Goal: Transaction & Acquisition: Purchase product/service

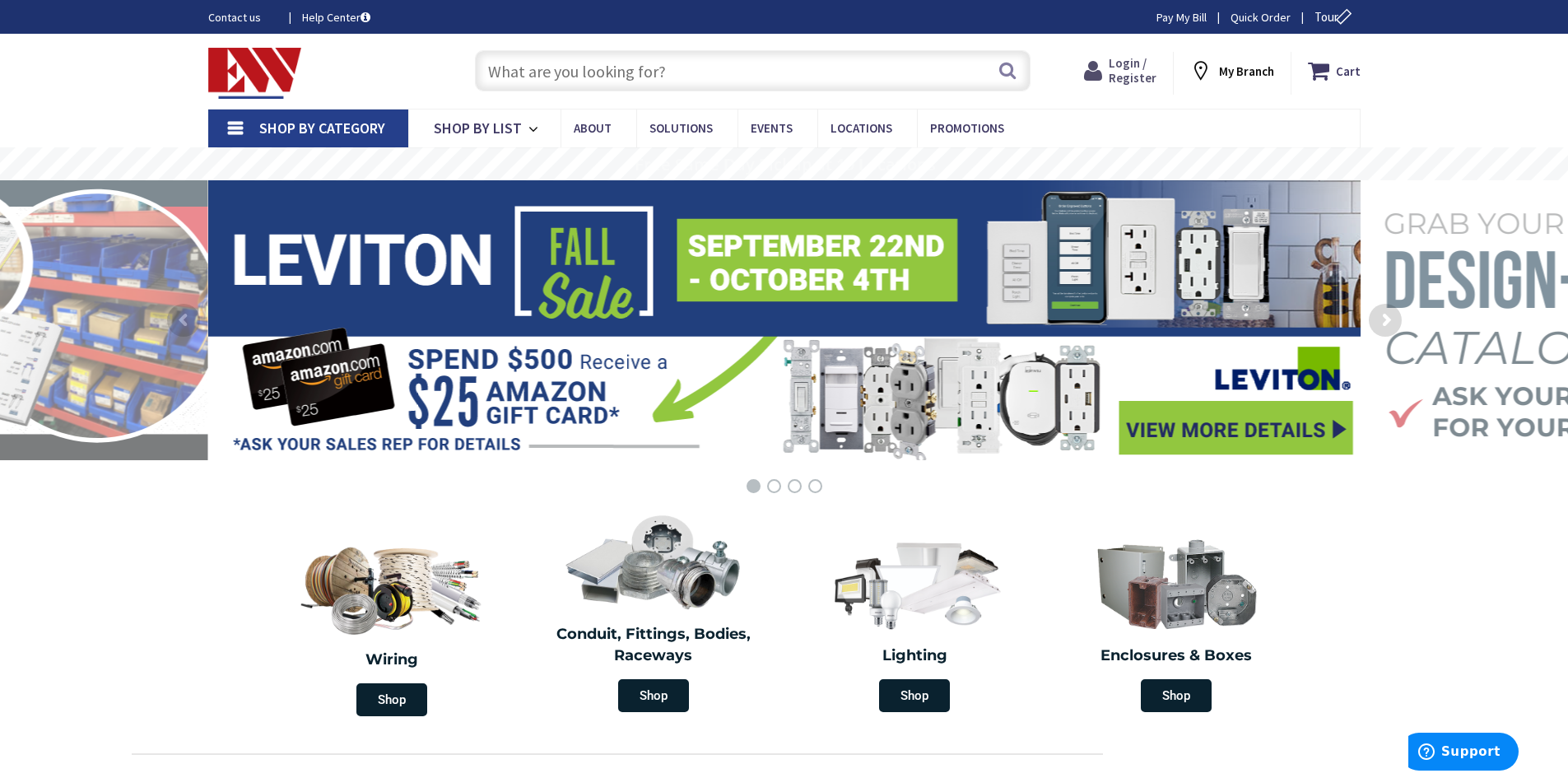
click at [1143, 75] on span "Login / Register" at bounding box center [1132, 70] width 47 height 30
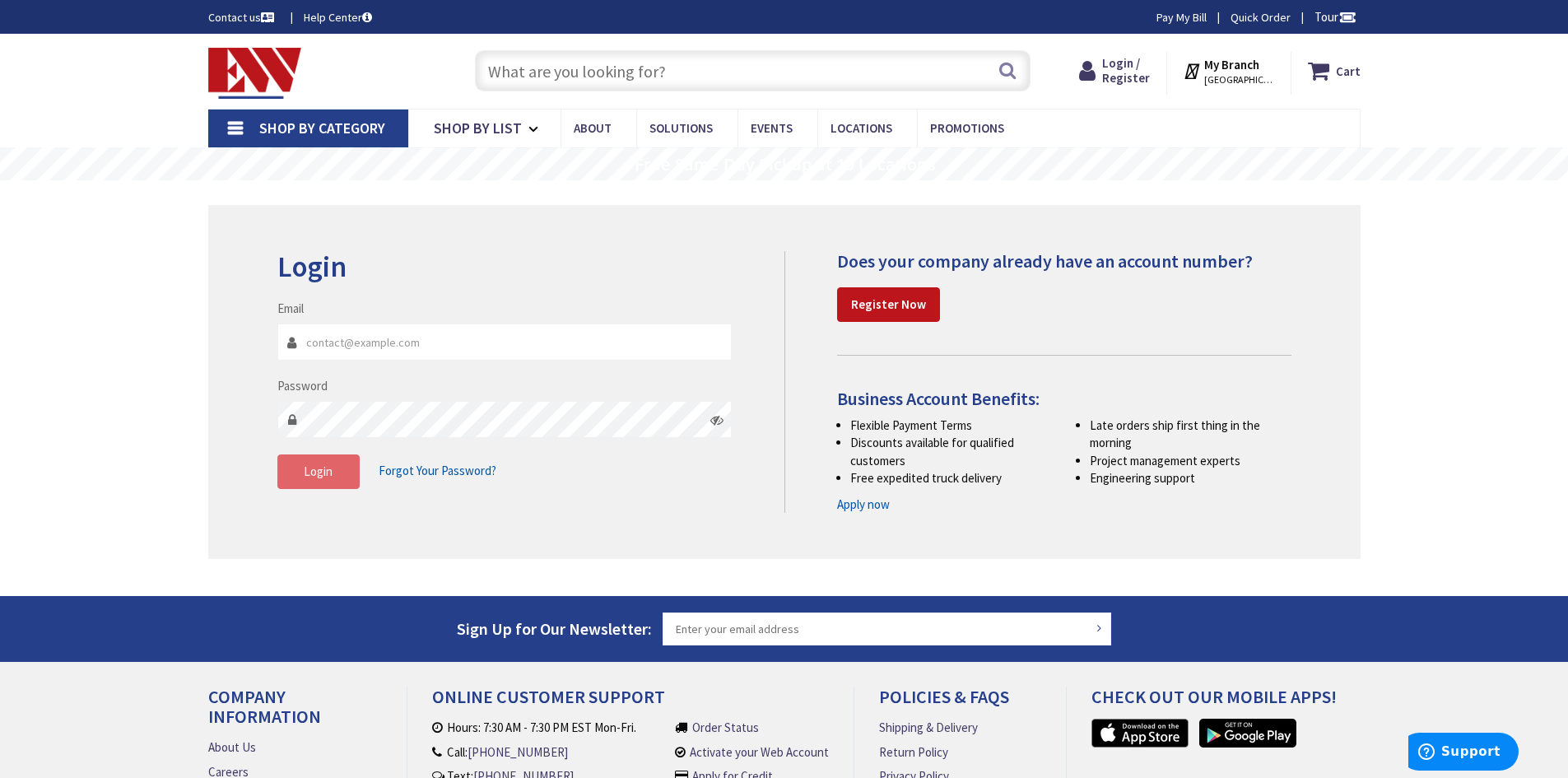
type input "[EMAIL_ADDRESS][DOMAIN_NAME]"
click at [319, 471] on span "Login" at bounding box center [318, 470] width 29 height 15
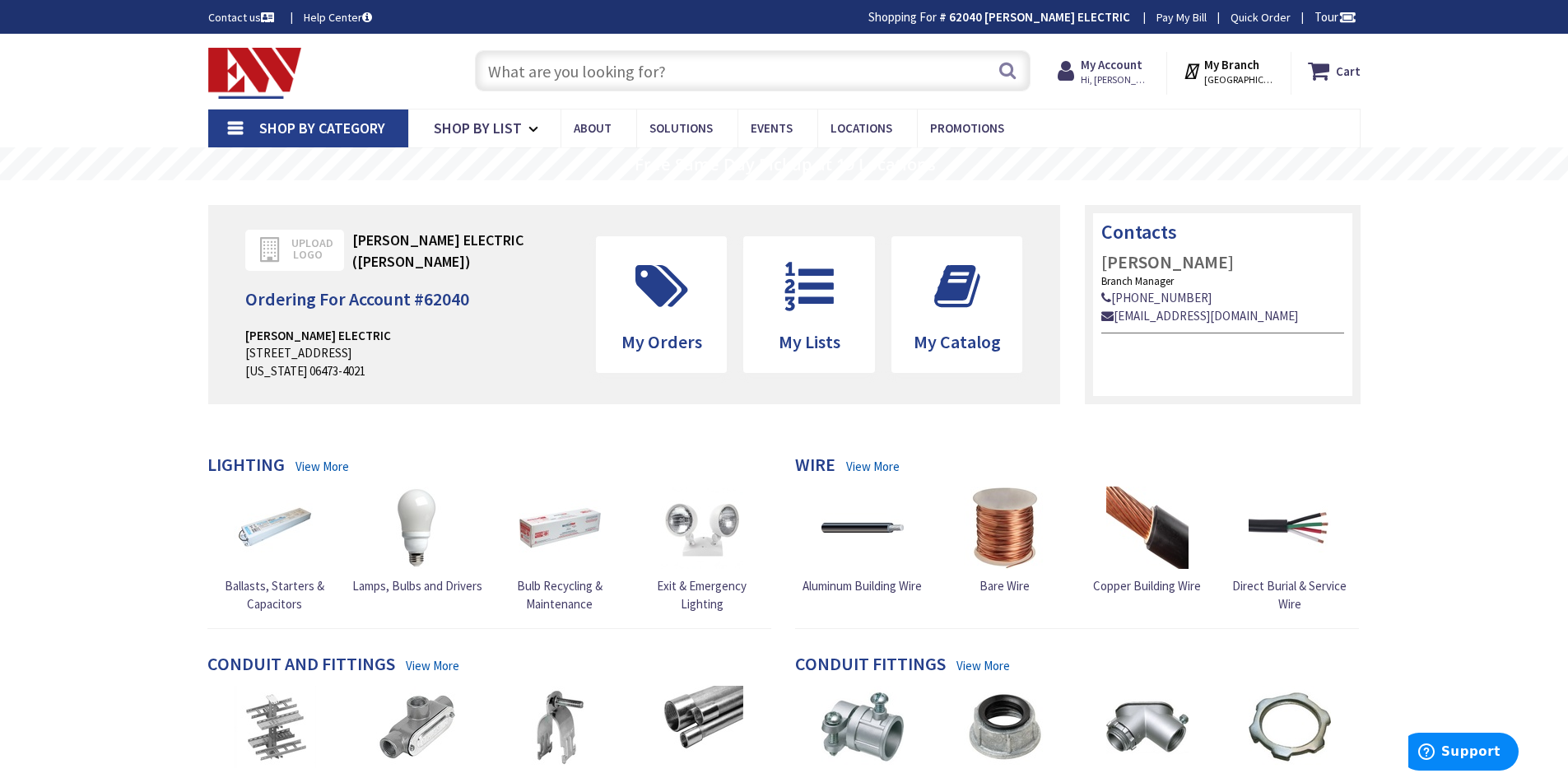
click at [238, 130] on link "Shop By Category" at bounding box center [308, 128] width 200 height 38
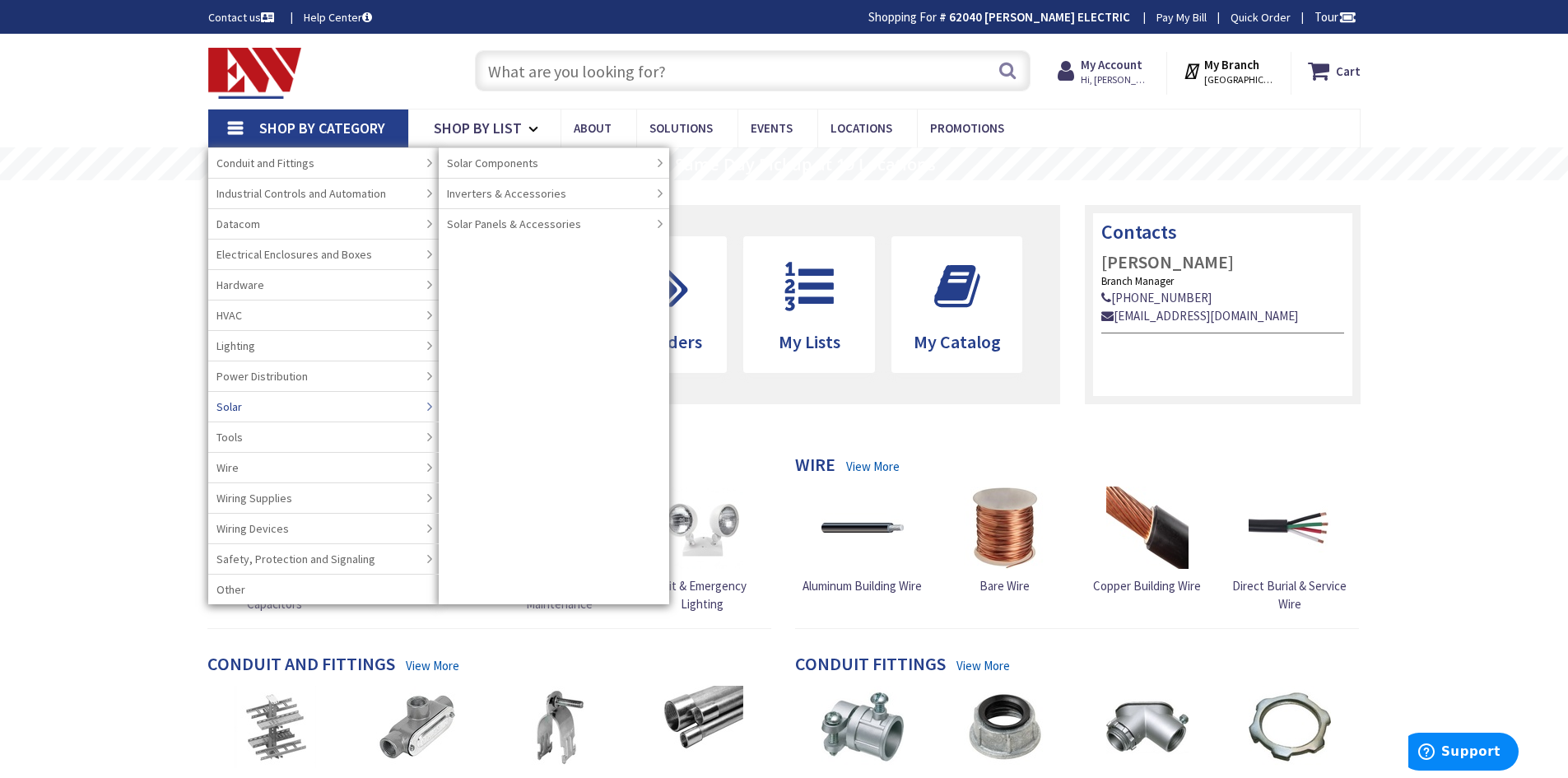
click at [558, 79] on input "text" at bounding box center [752, 70] width 556 height 41
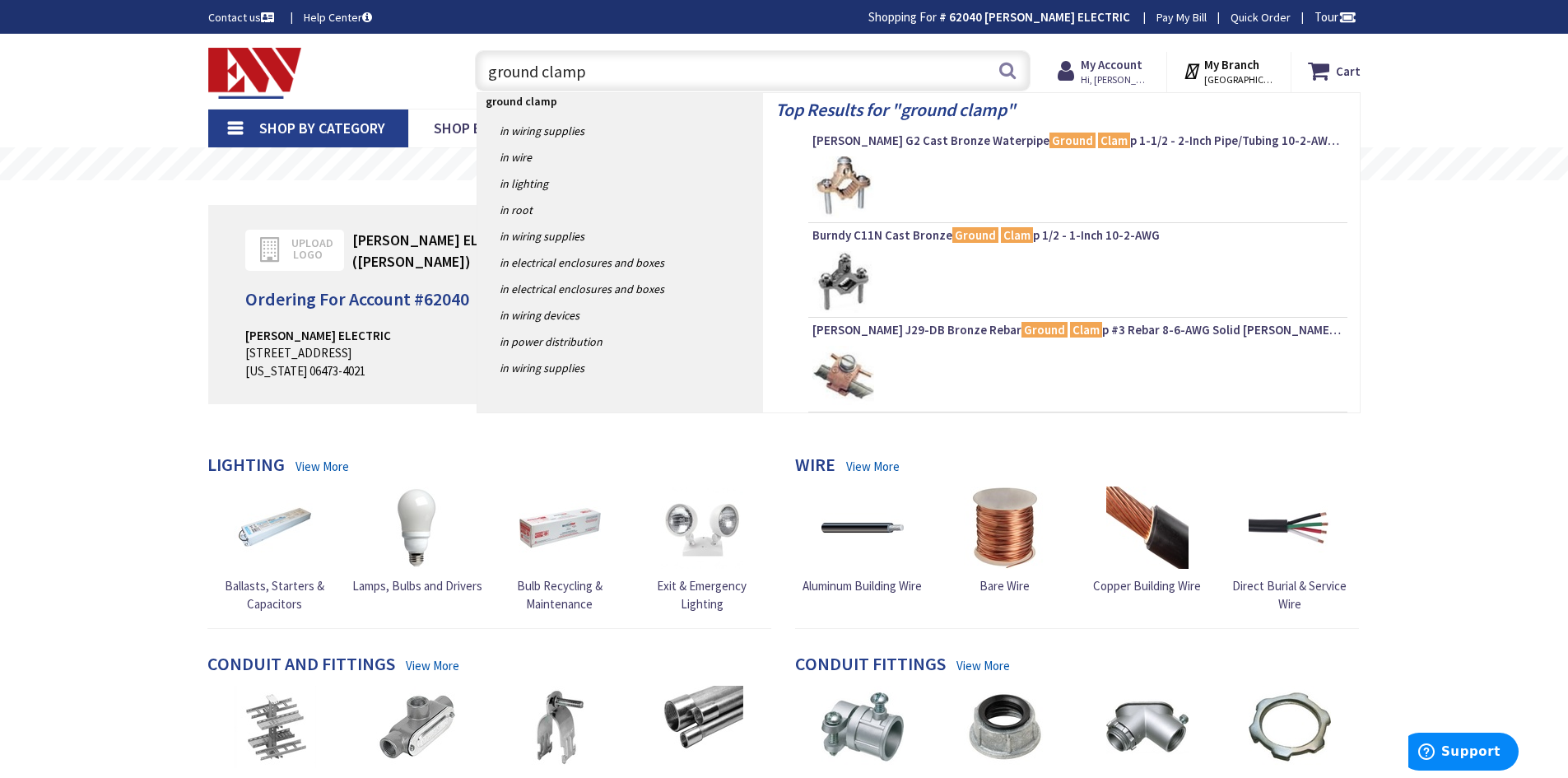
type input "ground clamps"
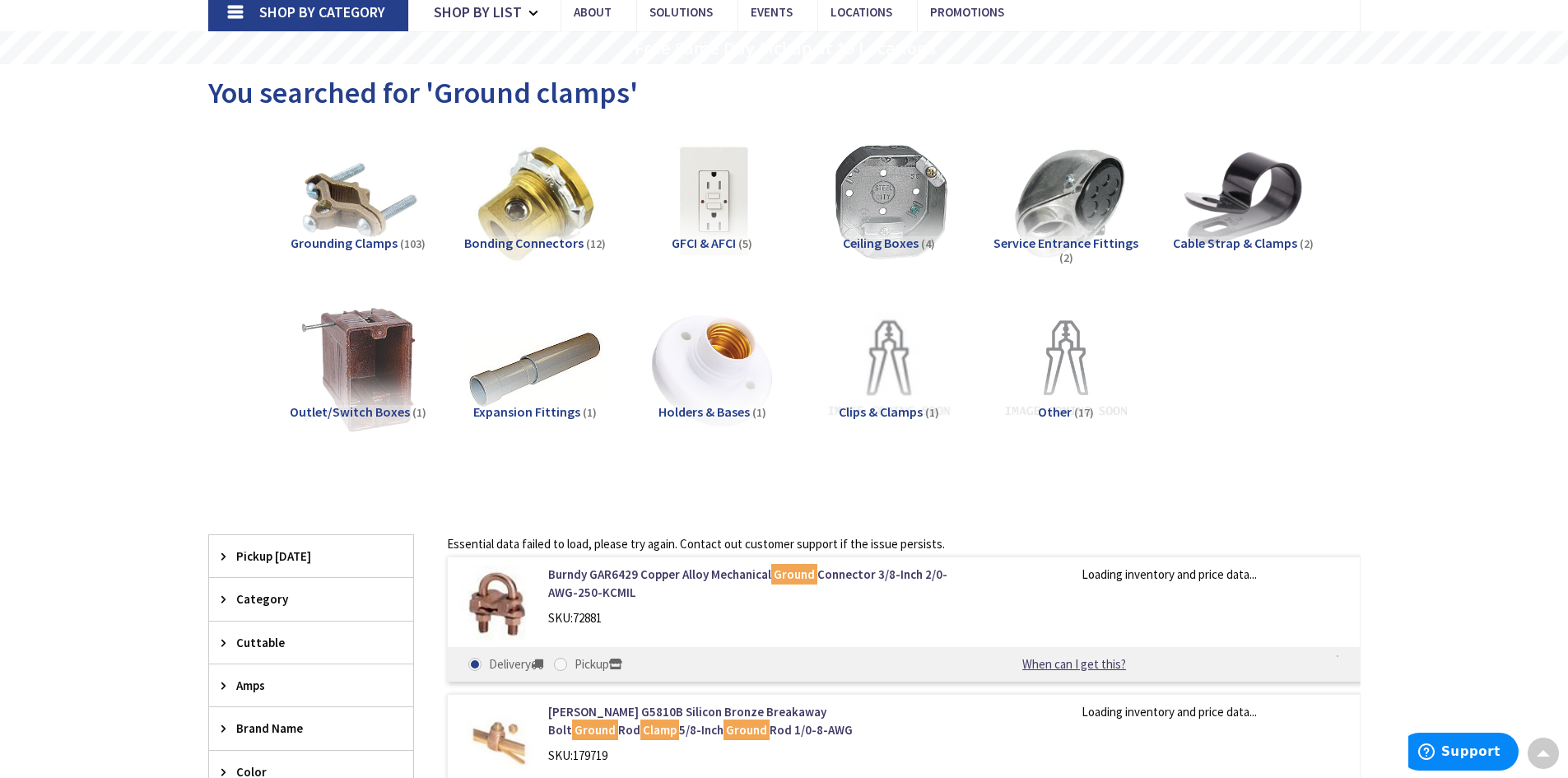
scroll to position [83, 0]
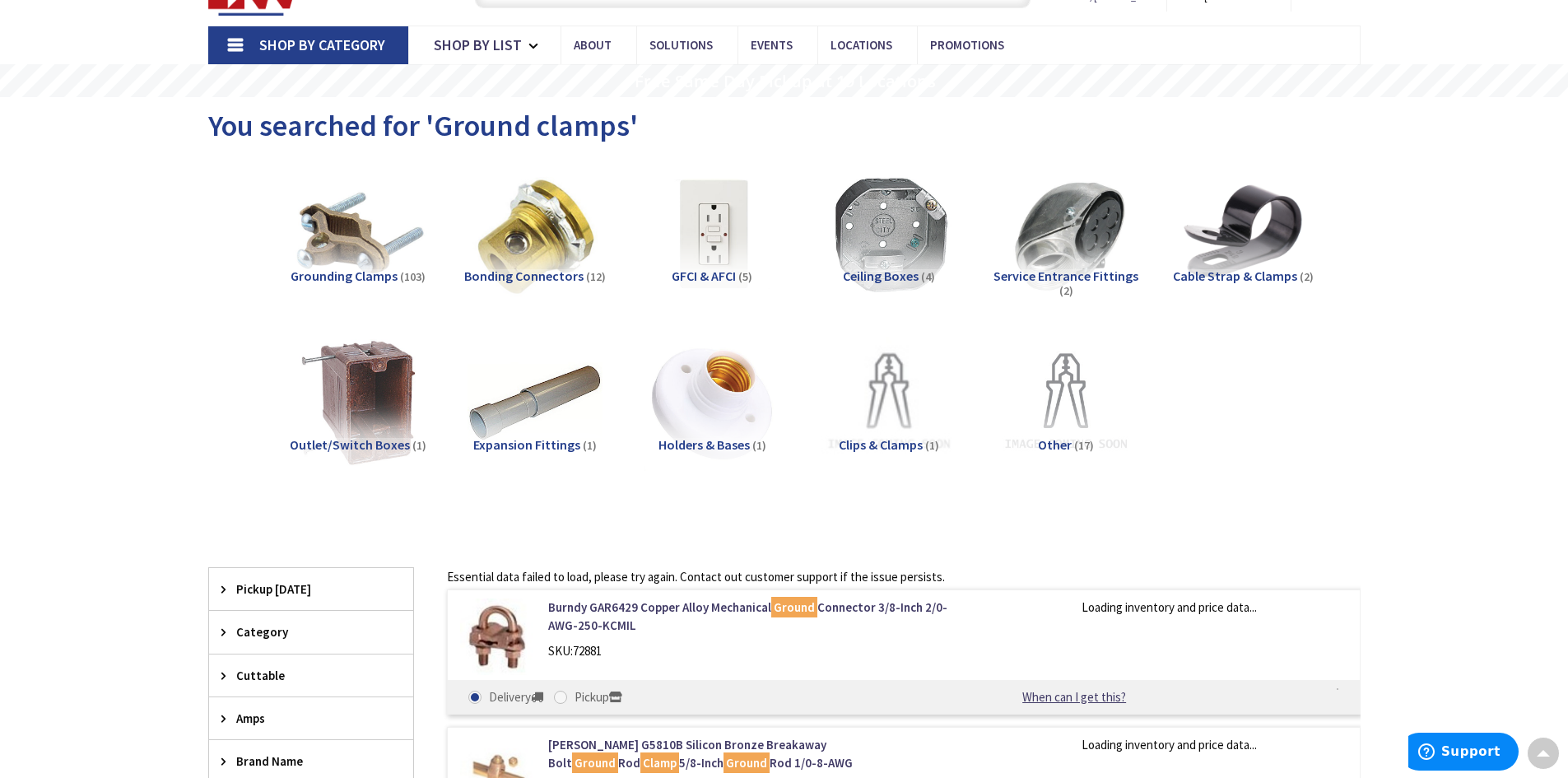
click at [353, 249] on img at bounding box center [357, 235] width 149 height 149
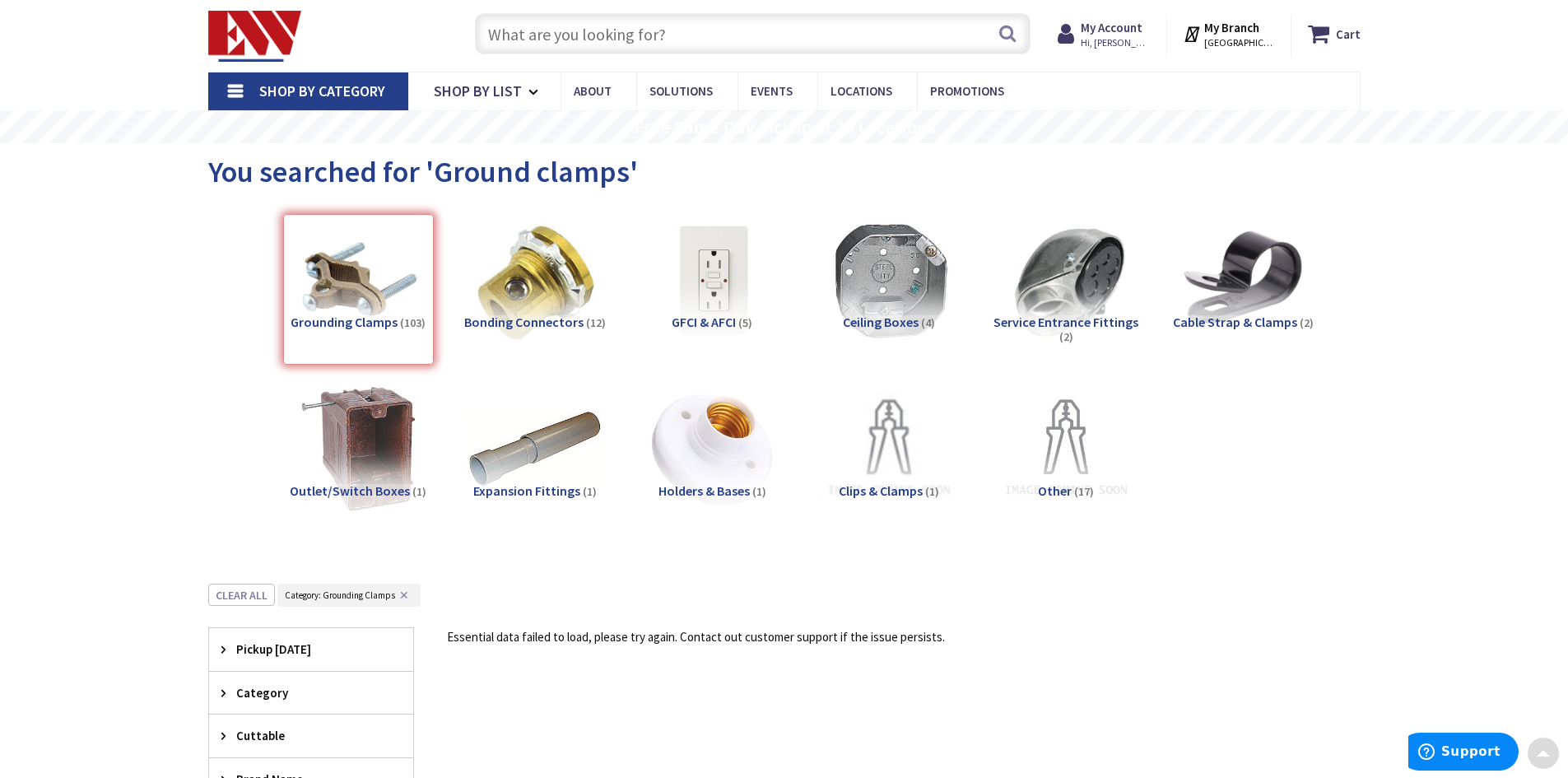
scroll to position [0, 0]
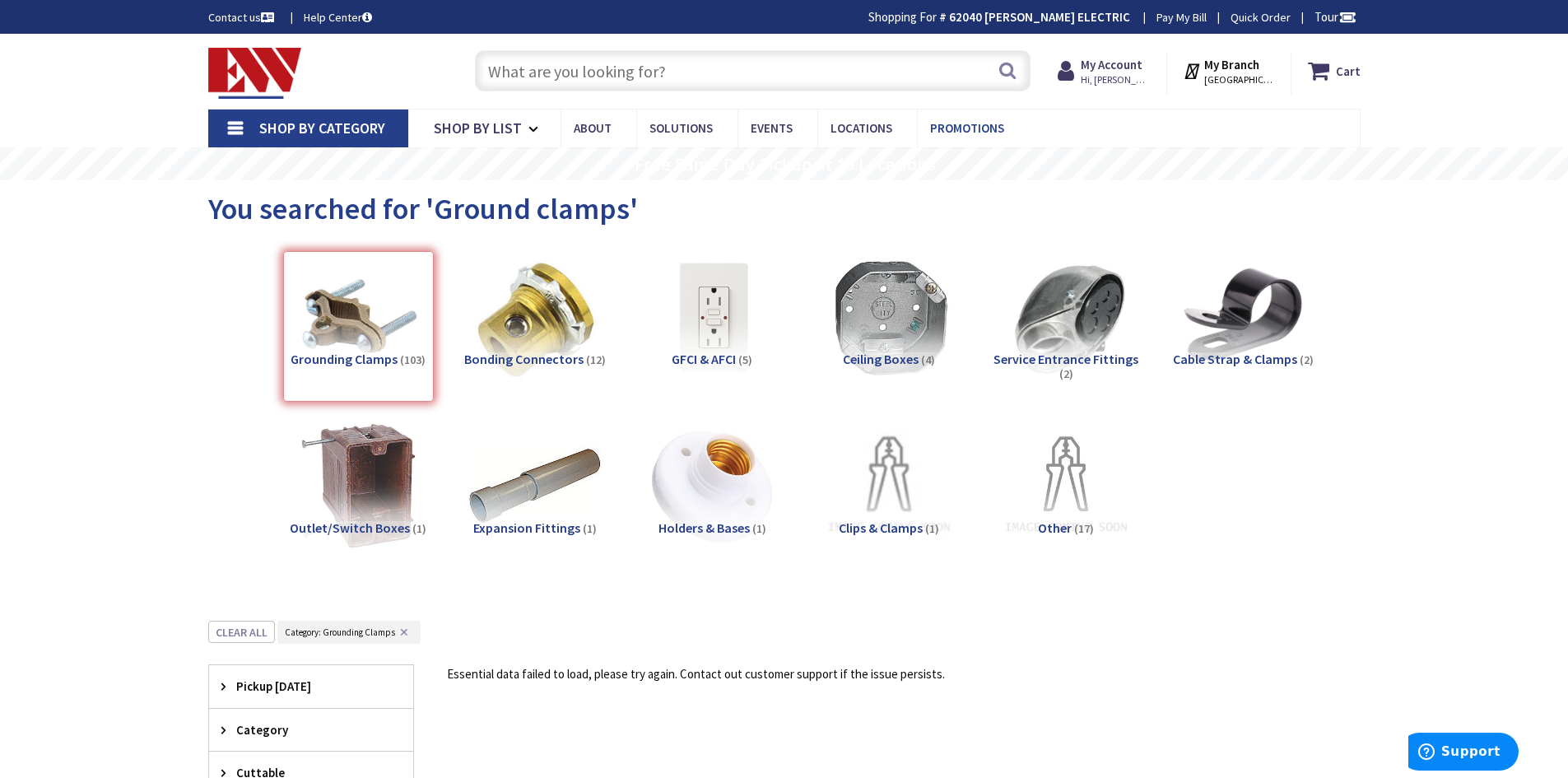
click at [969, 120] on span "Promotions" at bounding box center [967, 127] width 74 height 15
click at [957, 127] on span "Promotions" at bounding box center [967, 127] width 74 height 15
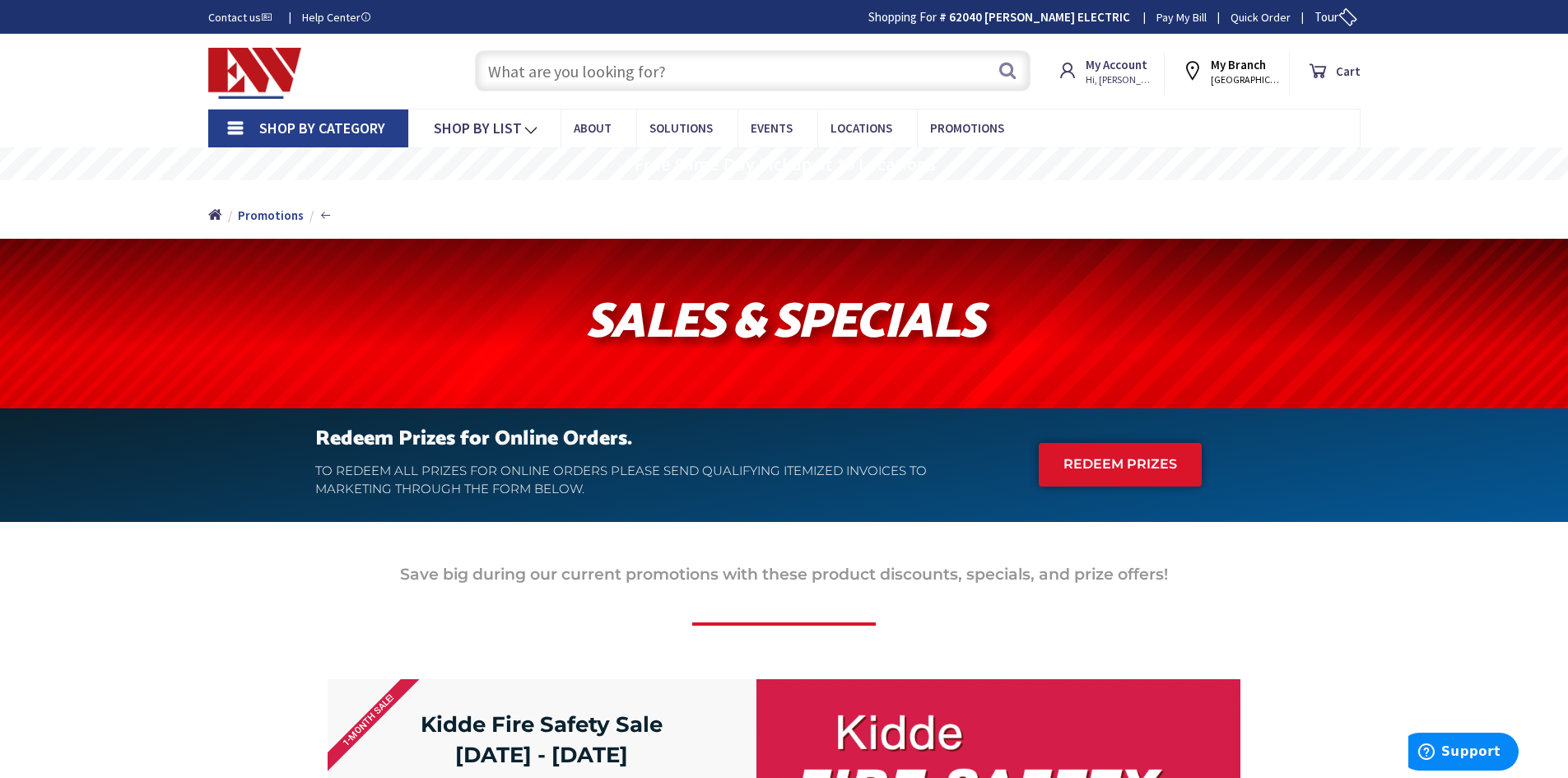
click at [266, 134] on span "Shop By Category" at bounding box center [322, 127] width 126 height 19
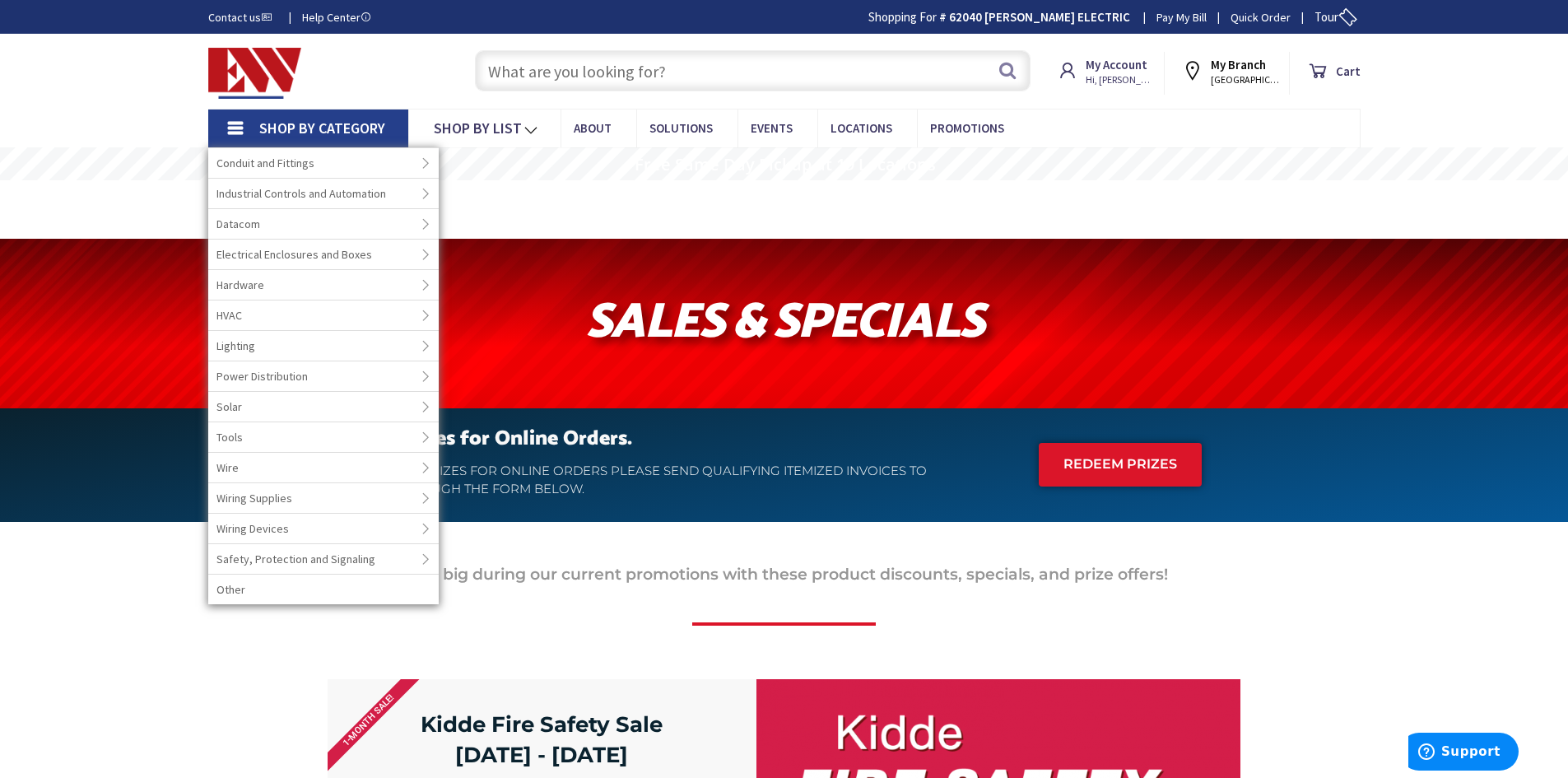
click at [527, 71] on input "text" at bounding box center [752, 70] width 556 height 41
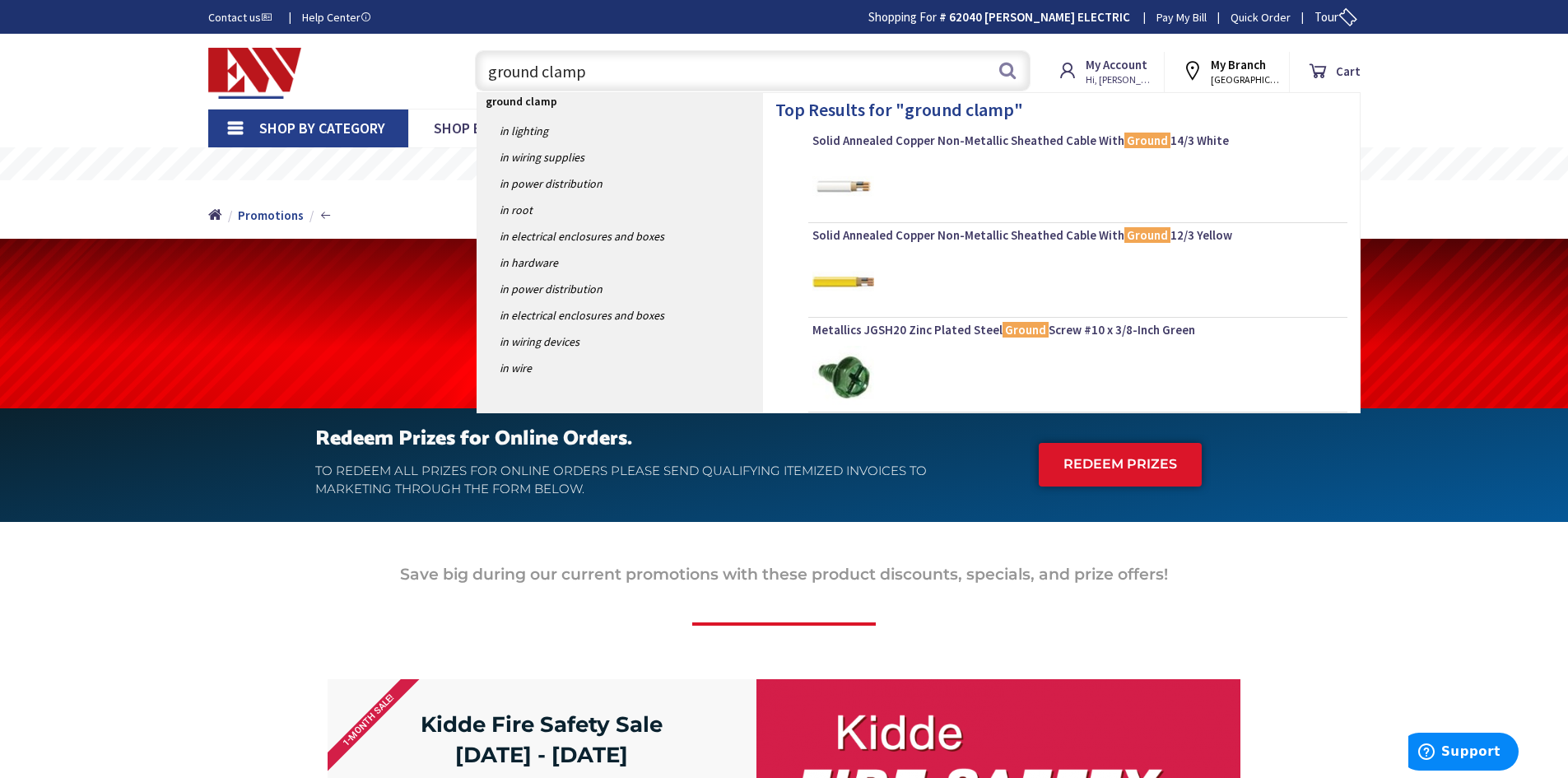
type input "ground clamps"
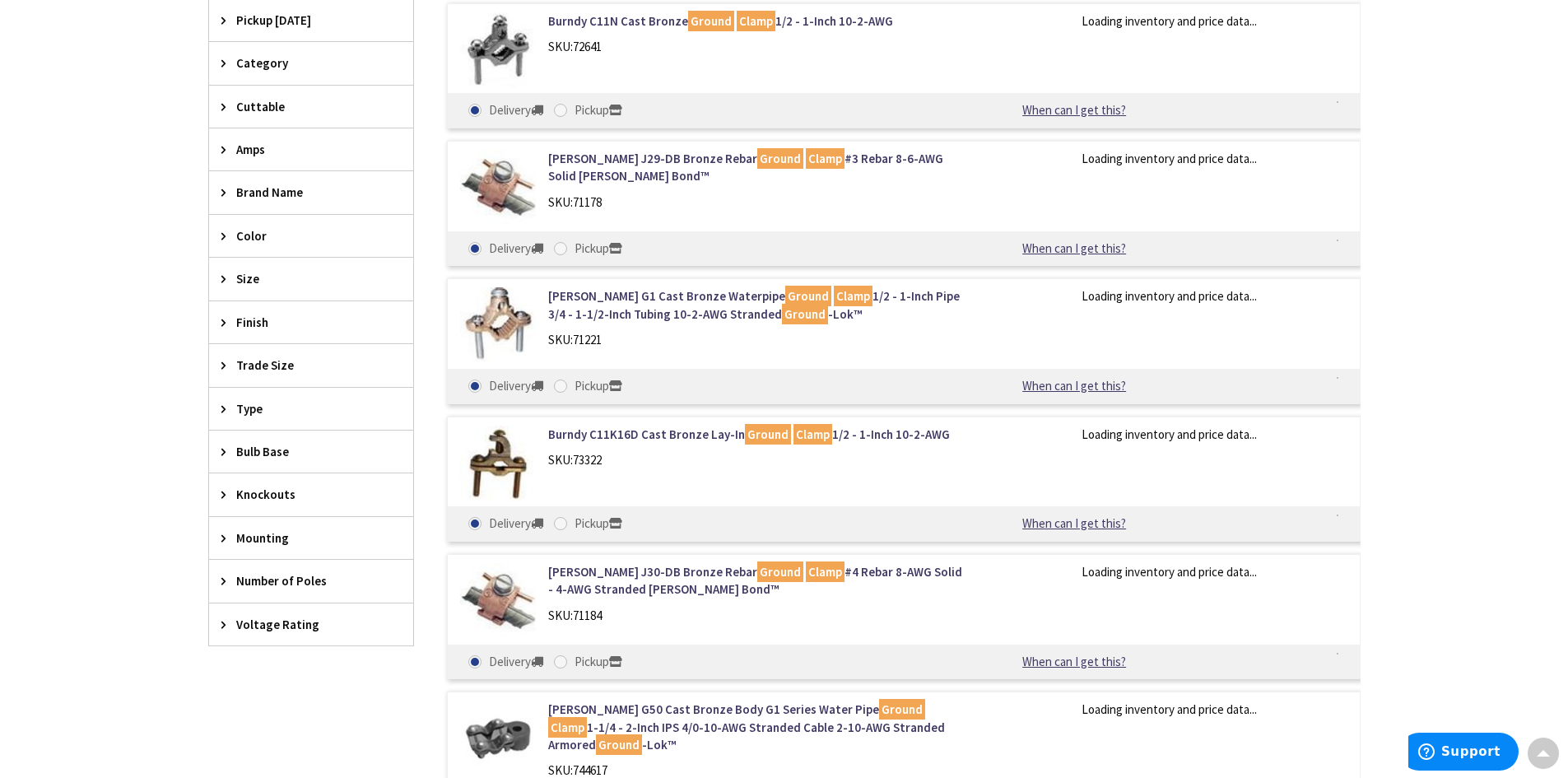
scroll to position [494, 0]
